Goal: Navigation & Orientation: Find specific page/section

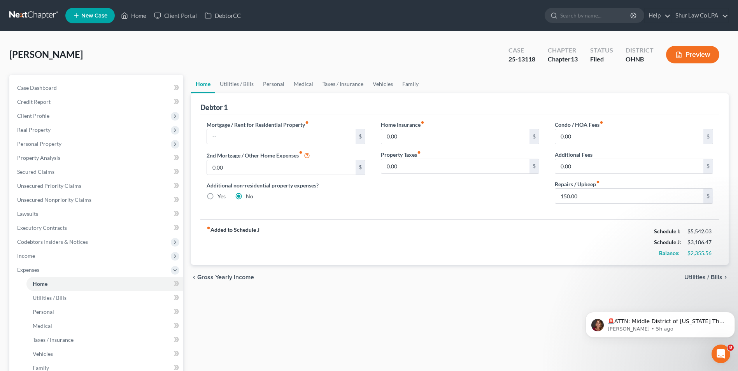
click at [32, 9] on link at bounding box center [34, 16] width 50 height 14
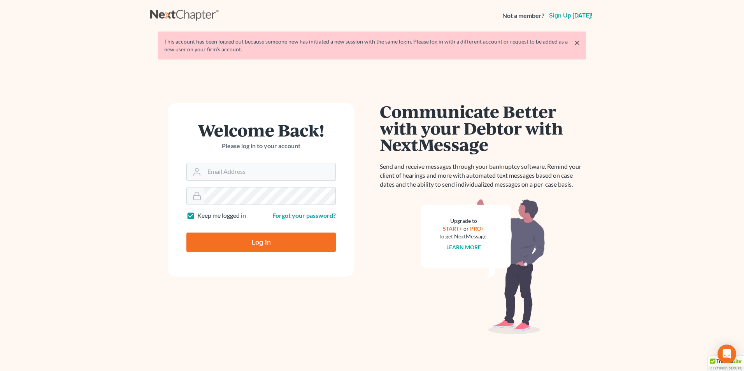
type input "[PERSON_NAME][EMAIL_ADDRESS][DOMAIN_NAME]"
click at [258, 246] on input "Log In" at bounding box center [260, 242] width 149 height 19
type input "Thinking..."
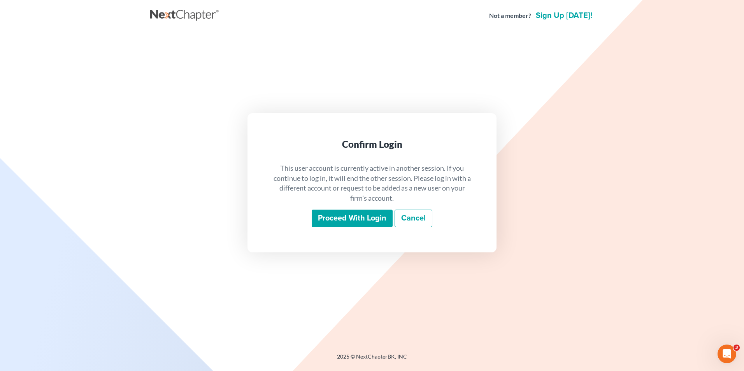
click at [354, 218] on input "Proceed with login" at bounding box center [352, 219] width 81 height 18
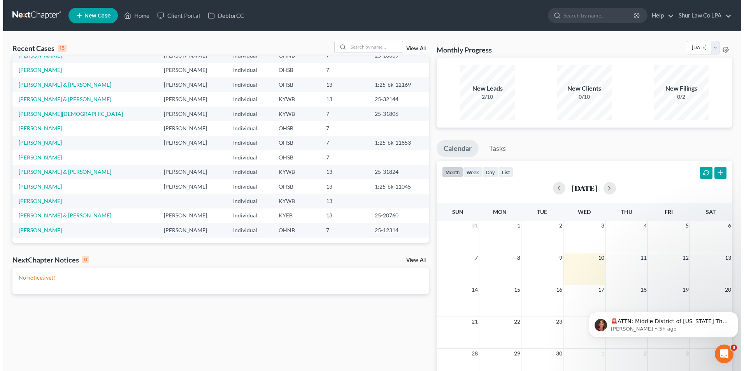
scroll to position [53, 0]
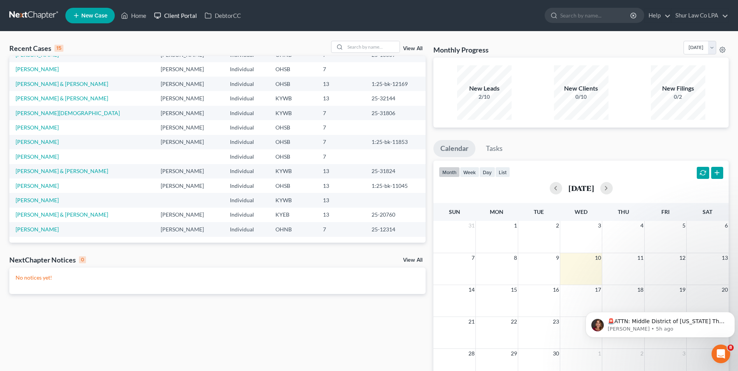
click at [181, 14] on link "Client Portal" at bounding box center [175, 16] width 51 height 14
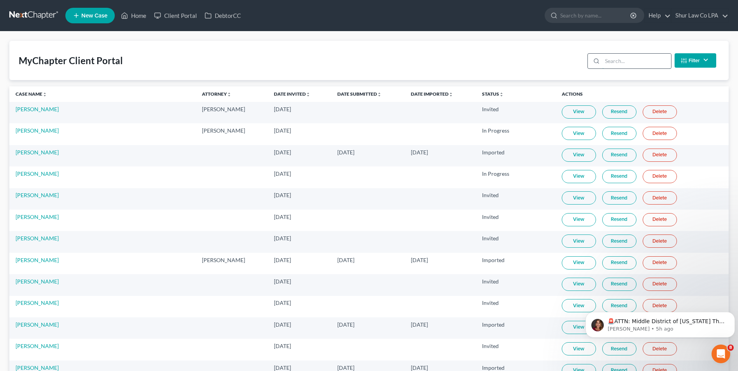
click at [640, 59] on input "search" at bounding box center [637, 61] width 69 height 15
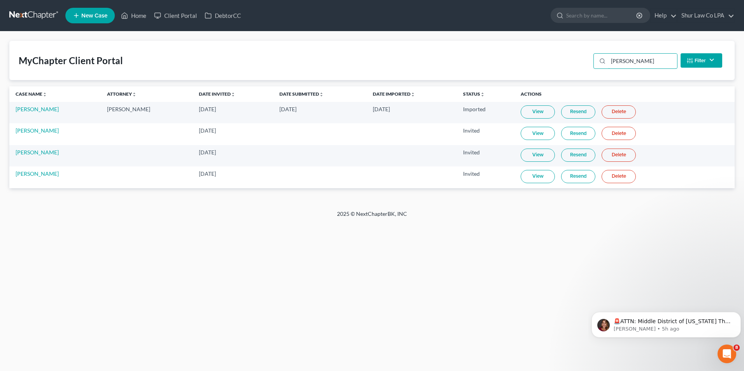
type input "kay"
click at [30, 12] on link at bounding box center [34, 16] width 50 height 14
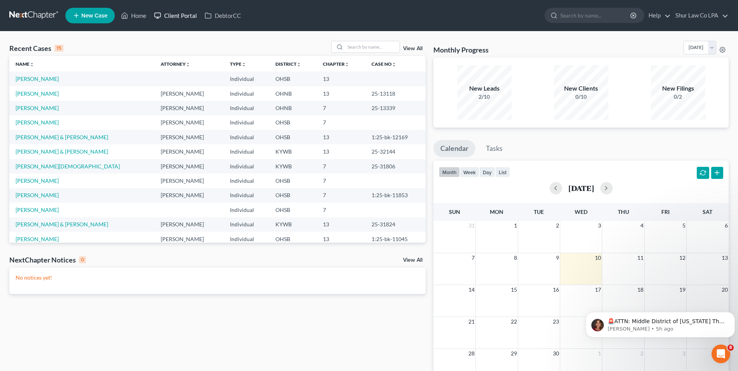
click at [187, 16] on link "Client Portal" at bounding box center [175, 16] width 51 height 14
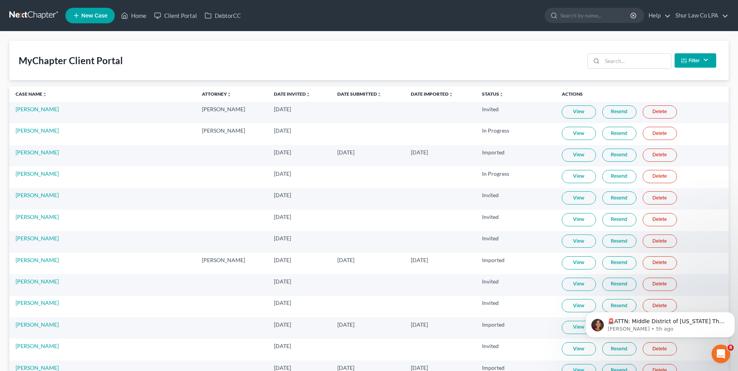
click at [26, 14] on link at bounding box center [34, 16] width 50 height 14
